Goal: Information Seeking & Learning: Compare options

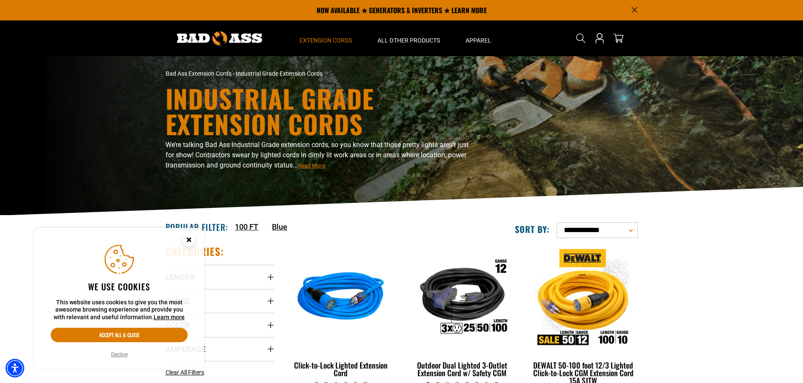
click at [191, 244] on circle "Cookie Consent" at bounding box center [189, 240] width 13 height 13
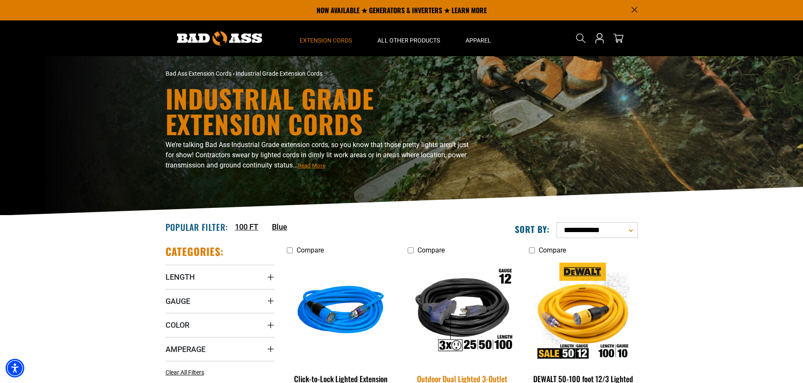
scroll to position [99, 0]
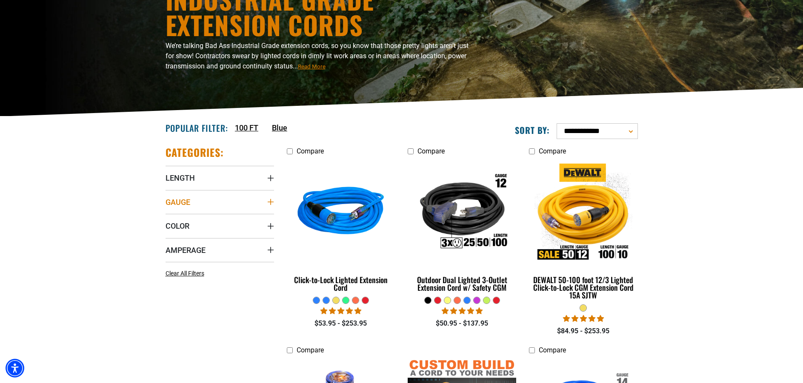
click at [184, 197] on summary "Gauge" at bounding box center [220, 202] width 109 height 24
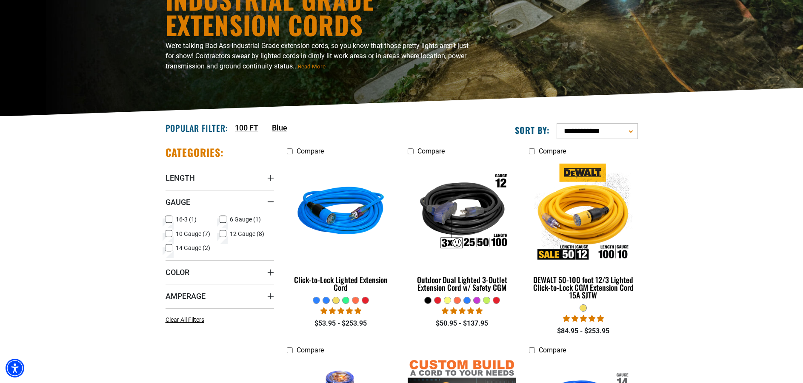
click at [171, 247] on icon at bounding box center [169, 248] width 7 height 11
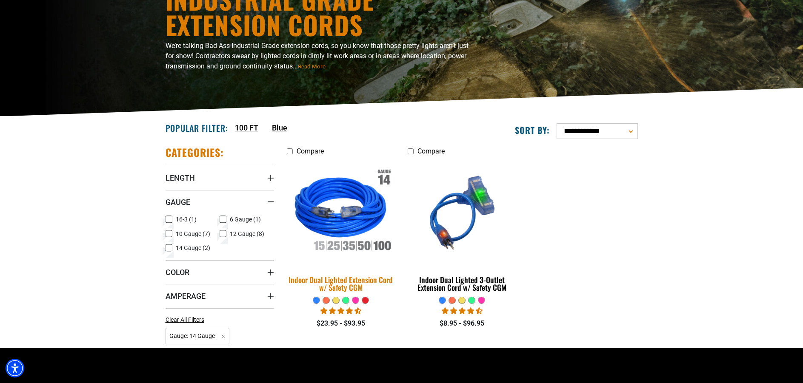
click at [373, 283] on div "Indoor Dual Lighted Extension Cord w/ Safety CGM" at bounding box center [341, 283] width 109 height 15
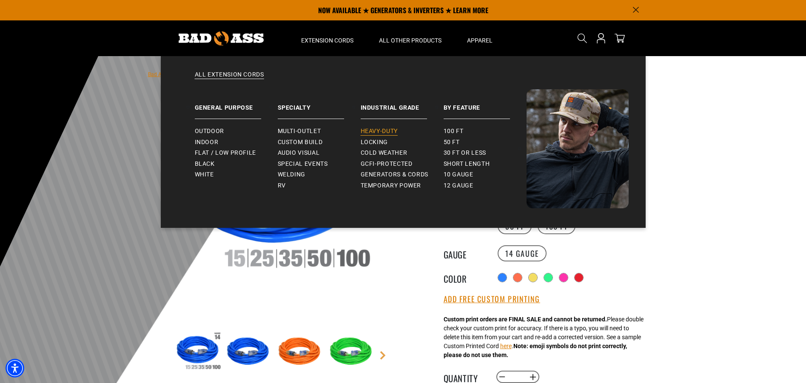
click at [388, 130] on span "Heavy-Duty" at bounding box center [379, 132] width 37 height 8
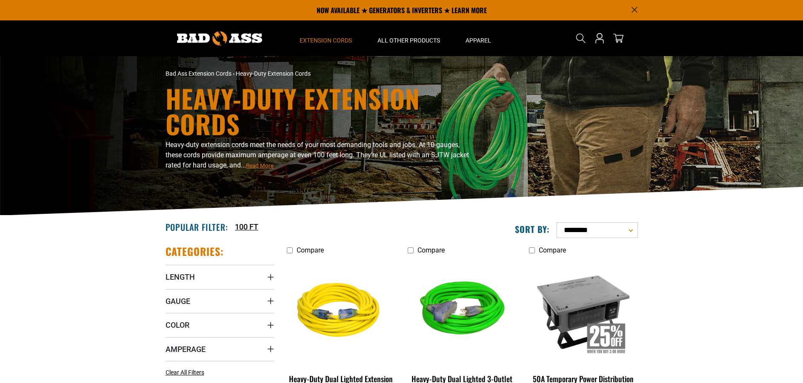
scroll to position [99, 0]
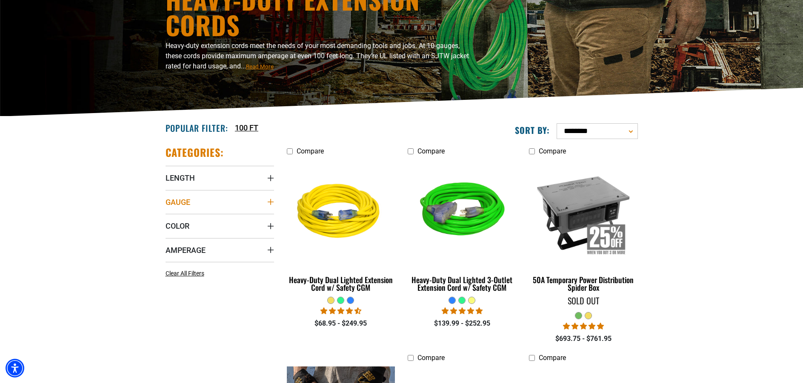
click at [193, 203] on summary "Gauge" at bounding box center [220, 202] width 109 height 24
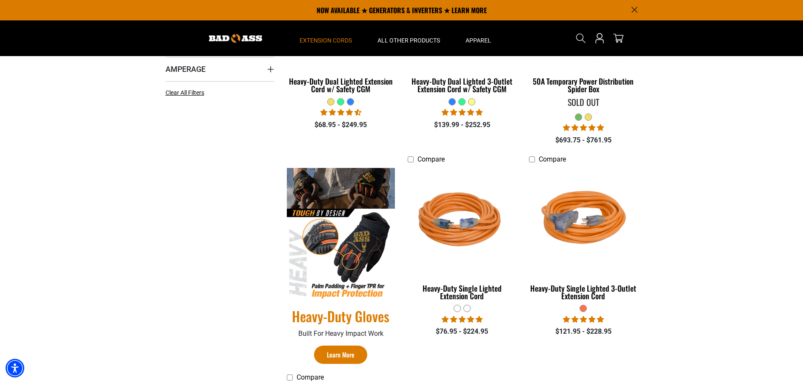
scroll to position [0, 0]
